Goal: Information Seeking & Learning: Learn about a topic

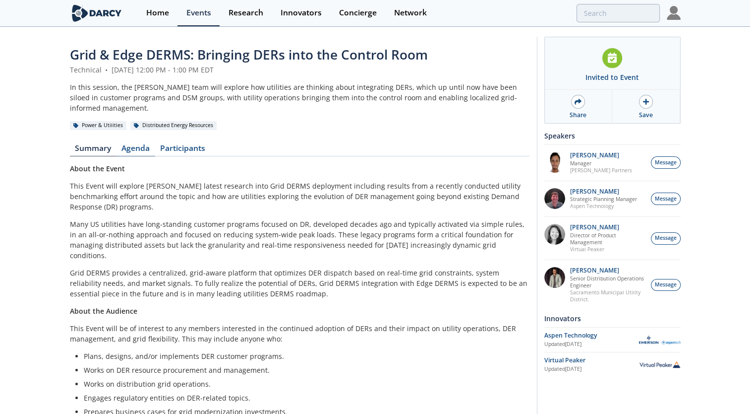
click at [136, 144] on link "Agenda" at bounding box center [136, 150] width 39 height 12
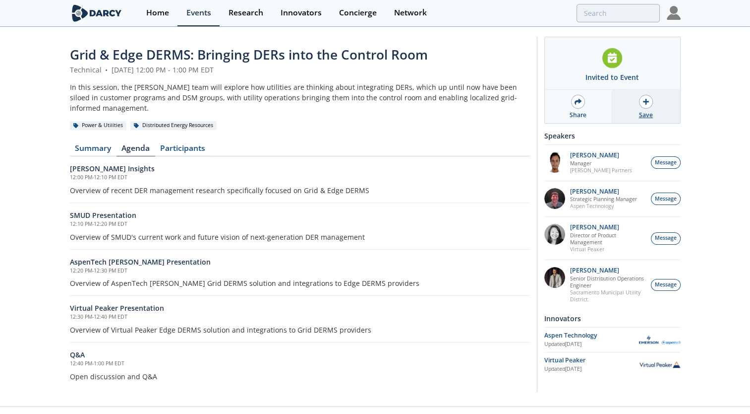
click at [653, 98] on div "Save" at bounding box center [646, 106] width 68 height 33
click at [101, 144] on link "Summary" at bounding box center [93, 150] width 47 height 12
